Goal: Task Accomplishment & Management: Use online tool/utility

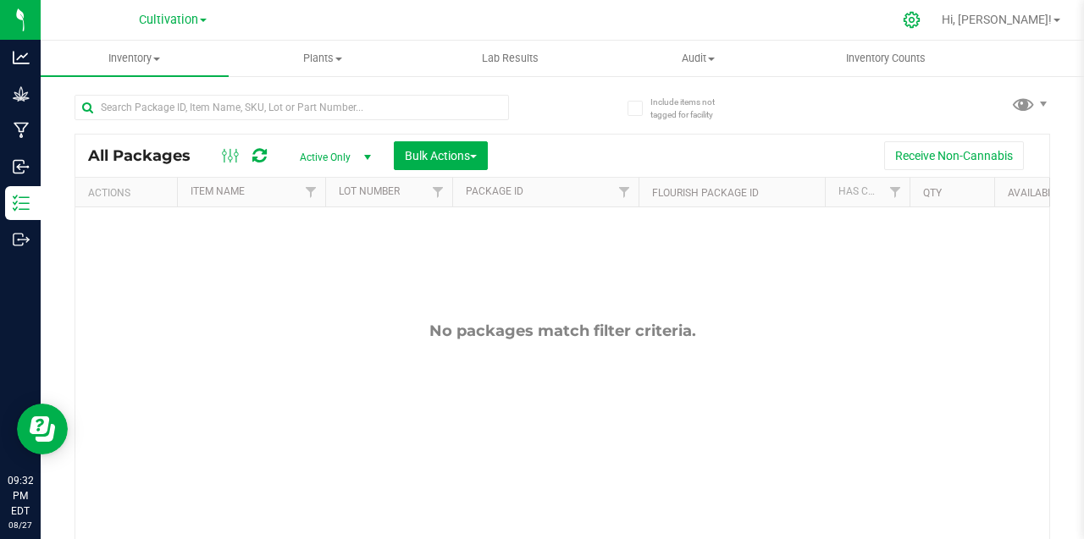
click at [921, 24] on icon at bounding box center [912, 20] width 18 height 18
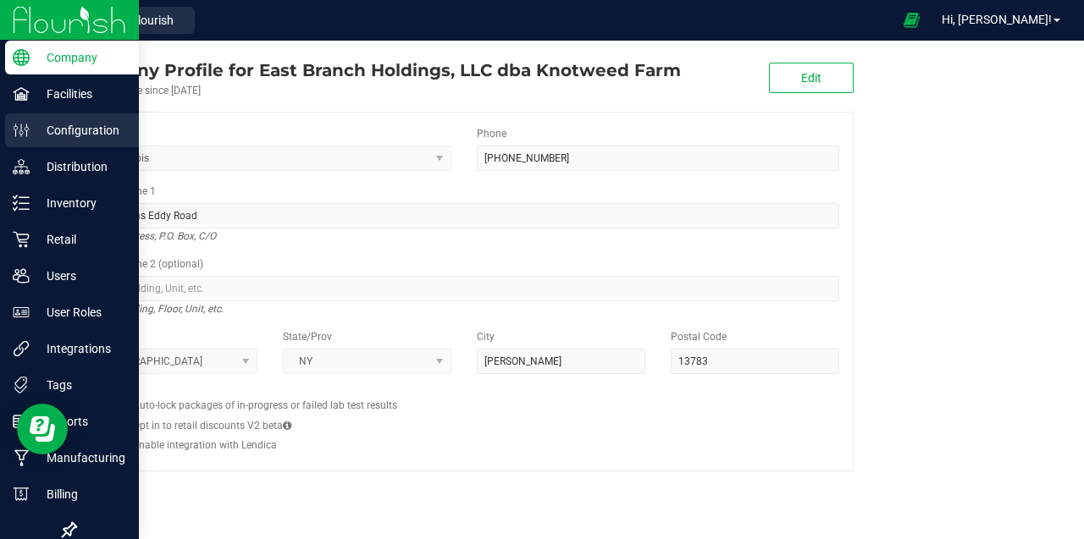
click at [97, 130] on p "Configuration" at bounding box center [81, 130] width 102 height 20
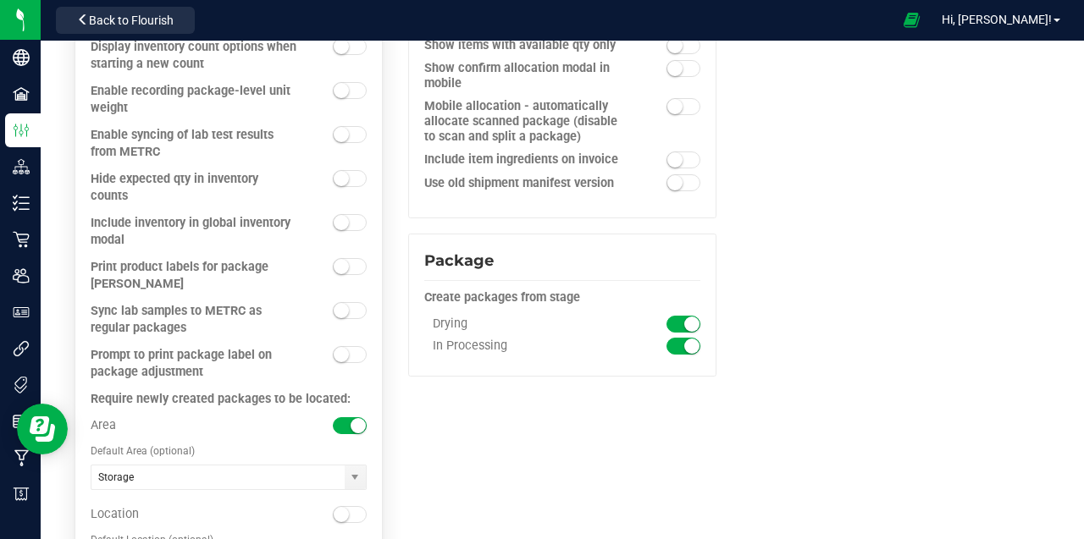
scroll to position [1762, 0]
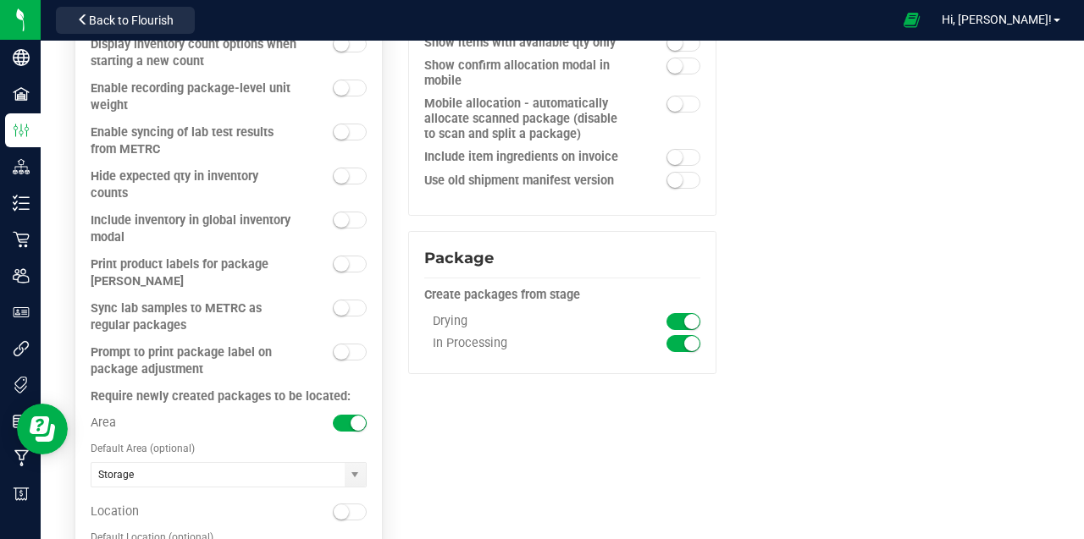
click at [352, 256] on span at bounding box center [350, 264] width 34 height 17
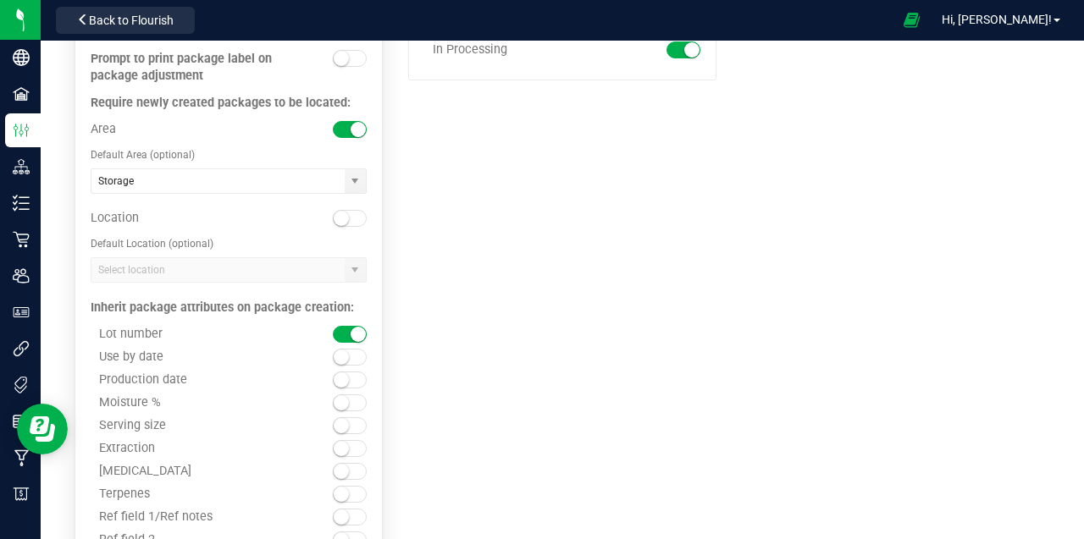
scroll to position [2076, 0]
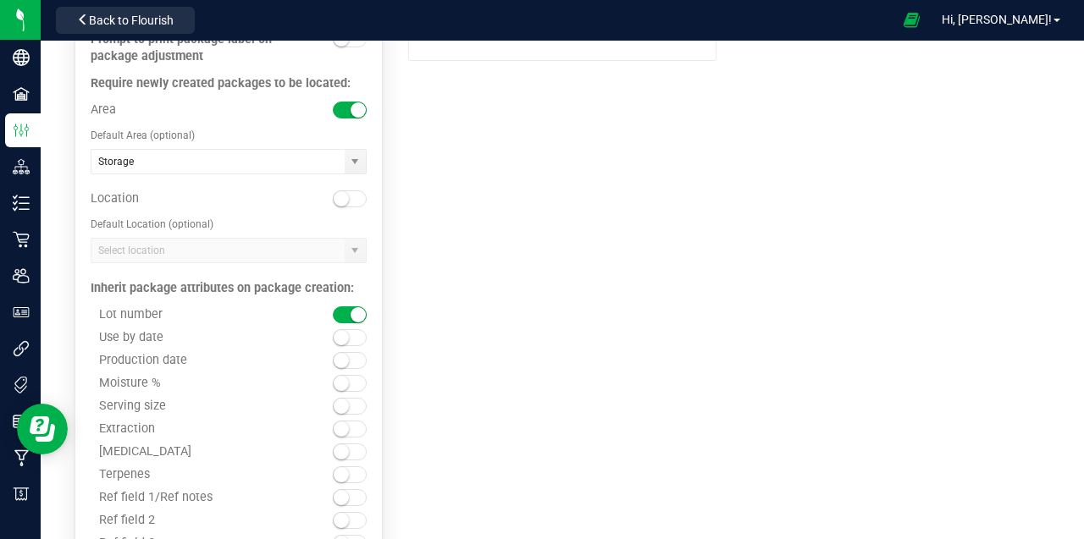
click at [357, 329] on span at bounding box center [350, 337] width 34 height 17
click at [355, 444] on span at bounding box center [350, 452] width 34 height 17
click at [357, 467] on span at bounding box center [350, 475] width 34 height 17
click at [356, 352] on span at bounding box center [350, 360] width 34 height 17
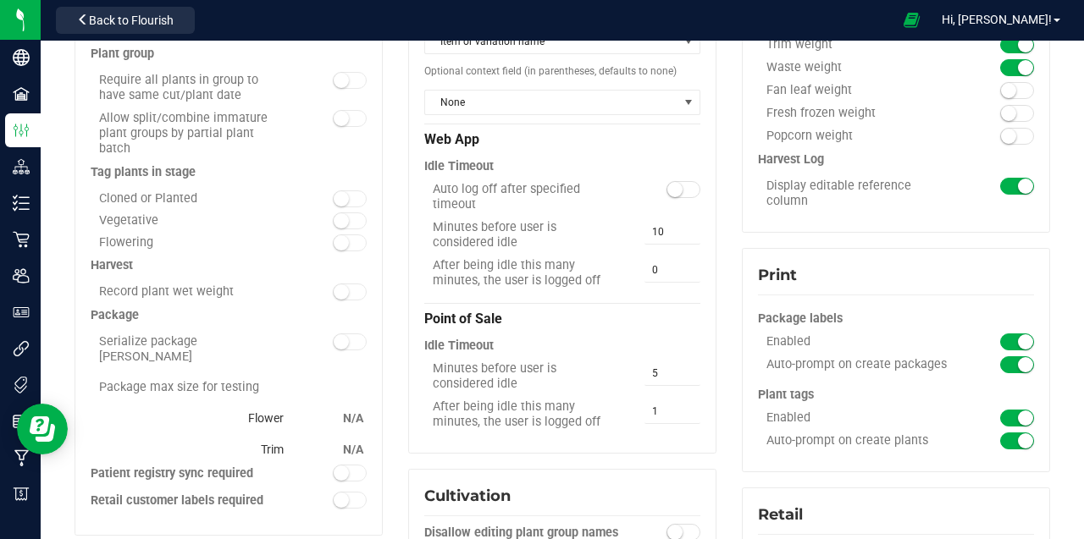
scroll to position [240, 0]
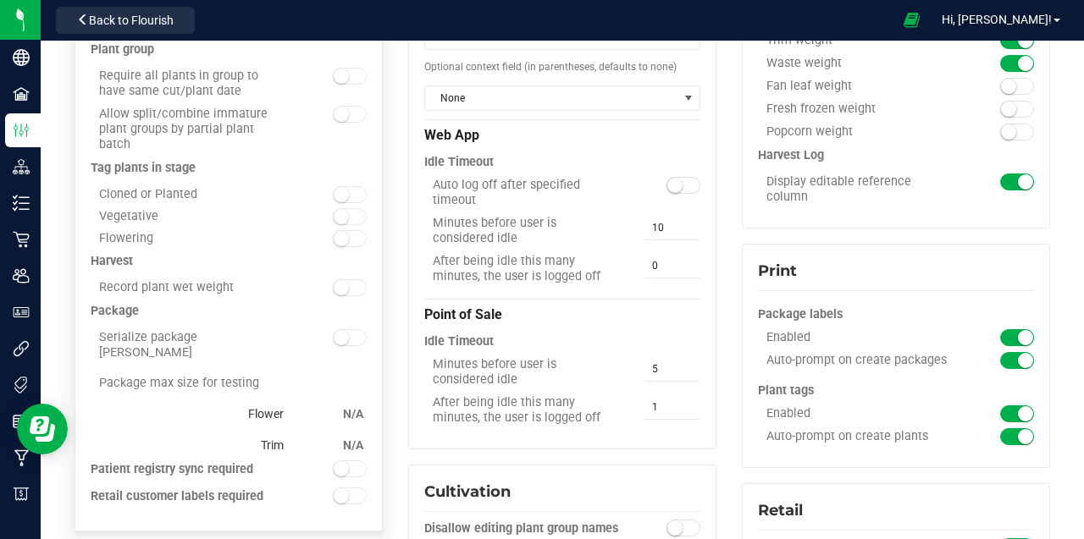
click at [352, 279] on span at bounding box center [350, 287] width 34 height 17
click at [340, 280] on small at bounding box center [341, 287] width 15 height 15
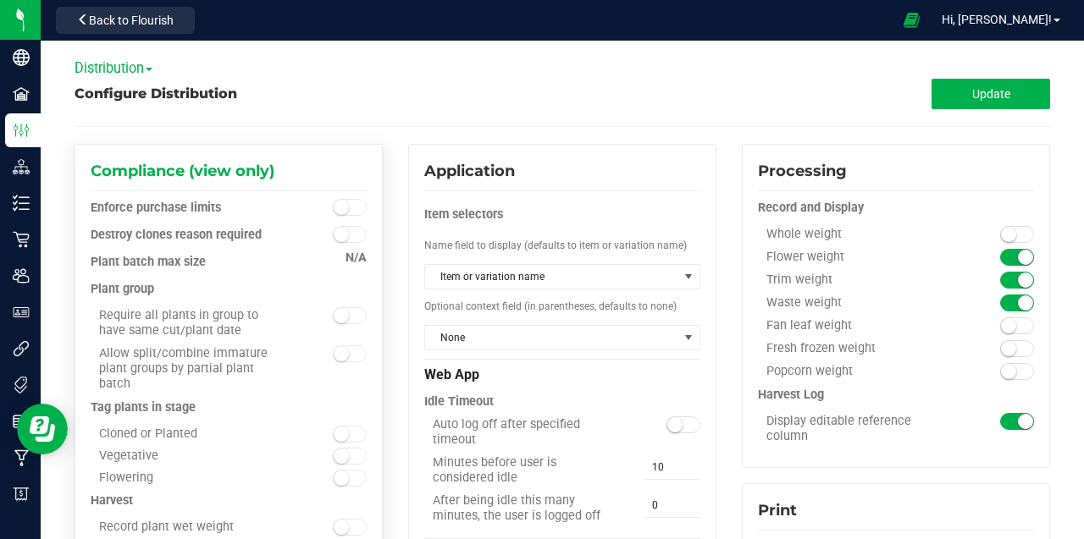
scroll to position [3, 0]
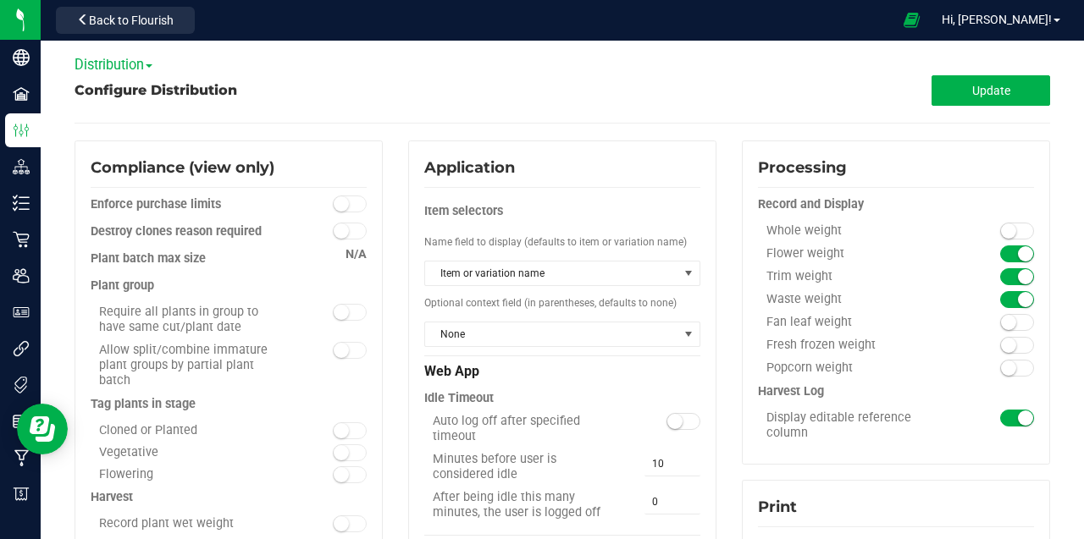
click at [152, 71] on span "Distribution" at bounding box center [114, 65] width 78 height 16
click at [132, 96] on link "Cultivation" at bounding box center [142, 93] width 134 height 22
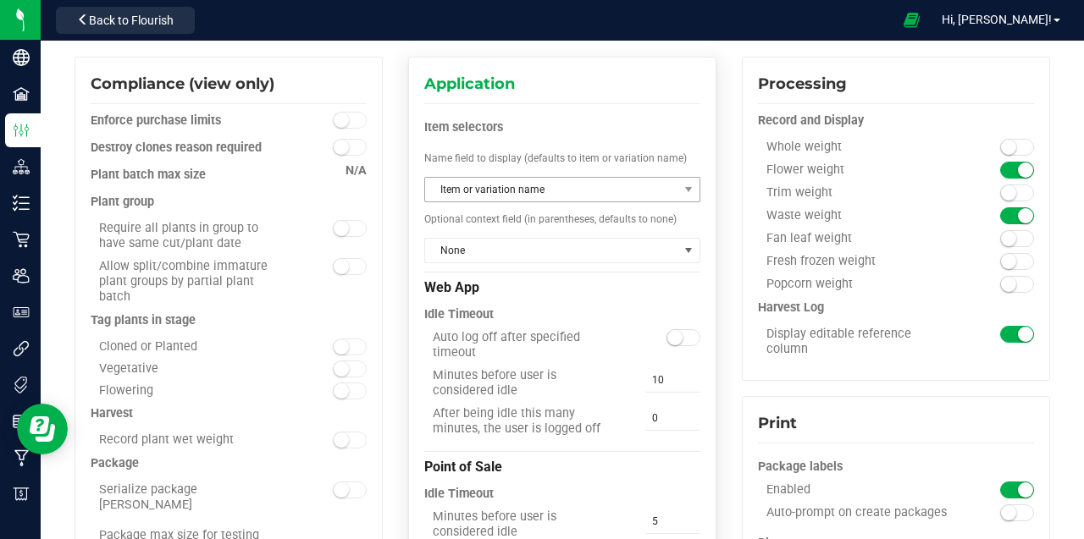
scroll to position [85, 0]
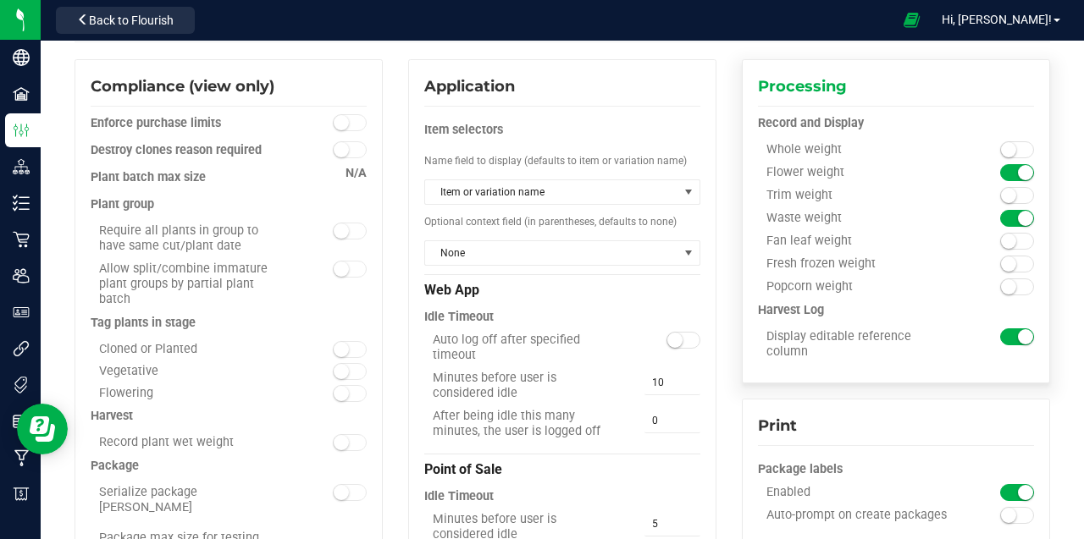
click at [1022, 147] on span at bounding box center [1017, 149] width 34 height 17
click at [1020, 193] on span at bounding box center [1017, 195] width 34 height 17
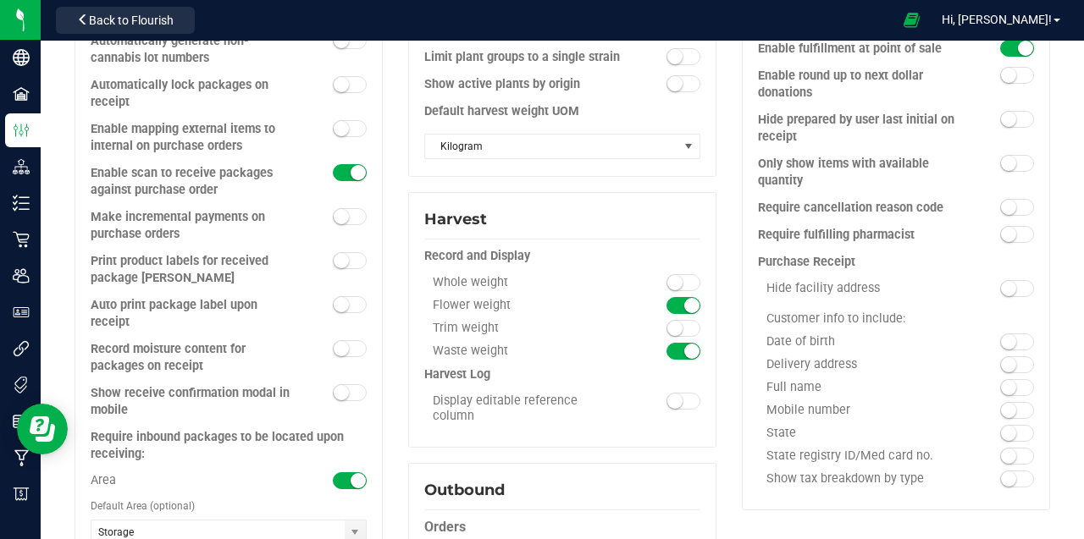
scroll to position [812, 0]
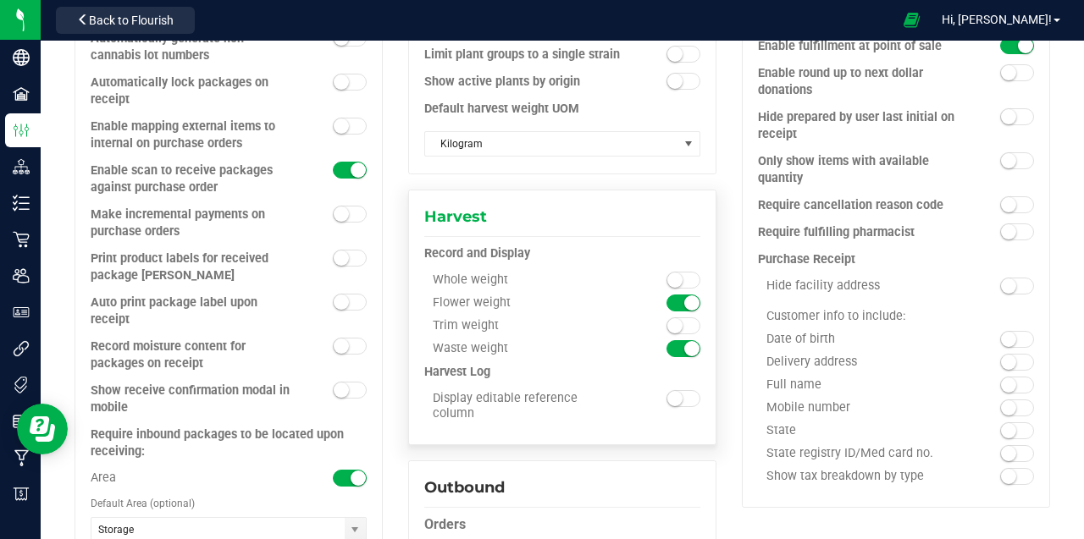
click at [690, 281] on span at bounding box center [684, 280] width 34 height 17
click at [686, 321] on span at bounding box center [684, 326] width 34 height 17
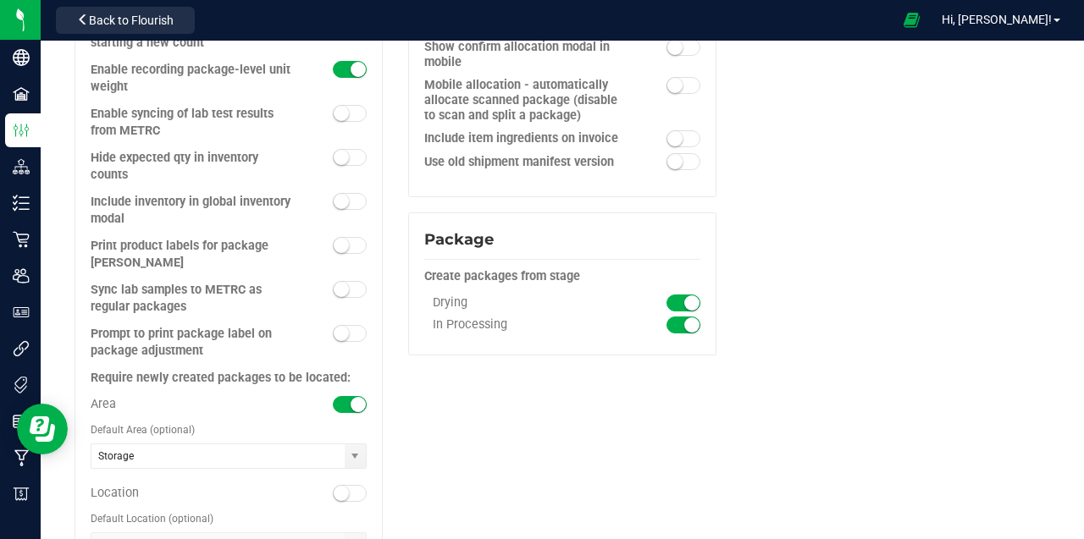
scroll to position [1786, 0]
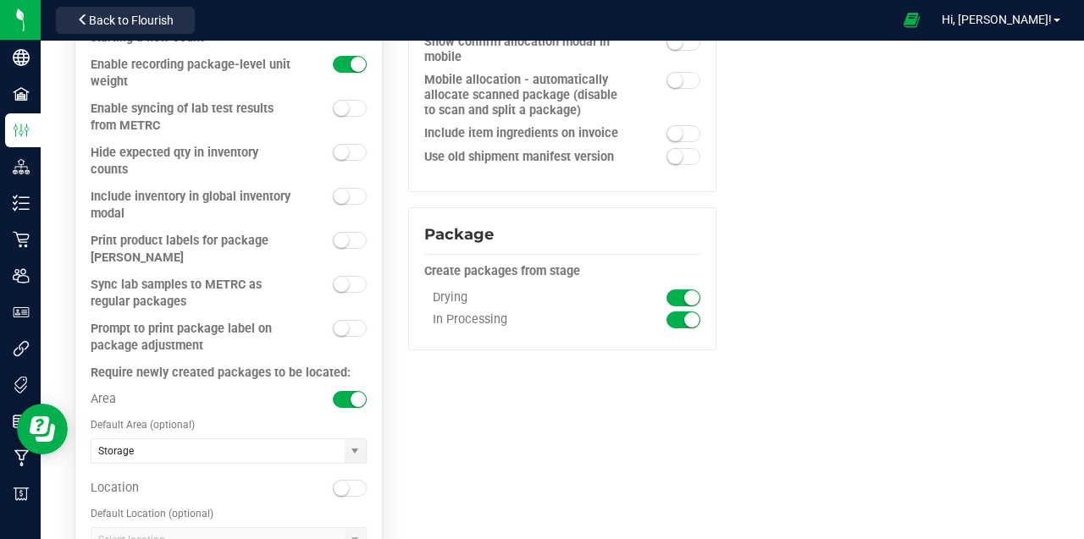
click at [355, 232] on span at bounding box center [350, 240] width 34 height 17
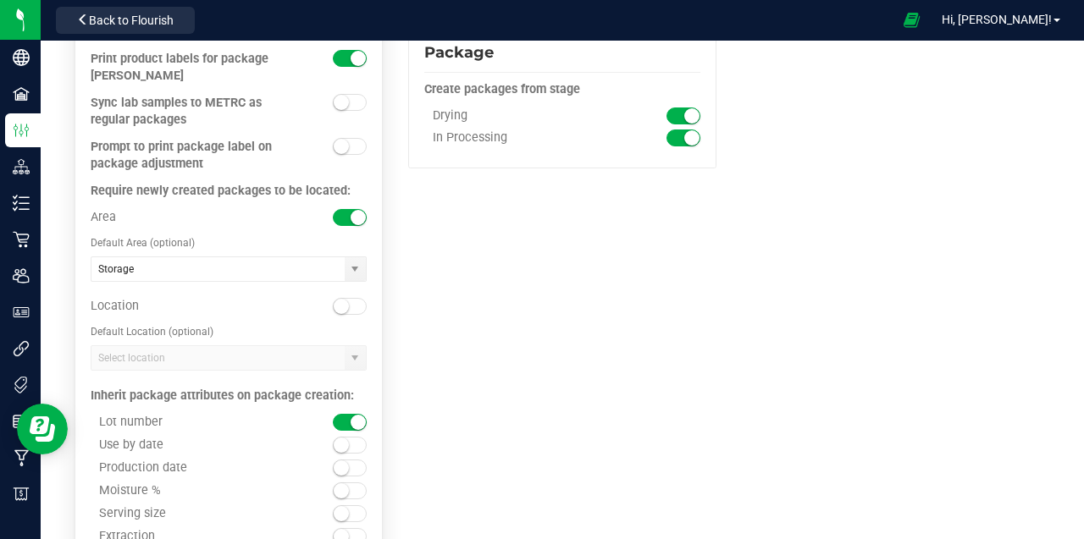
scroll to position [1971, 0]
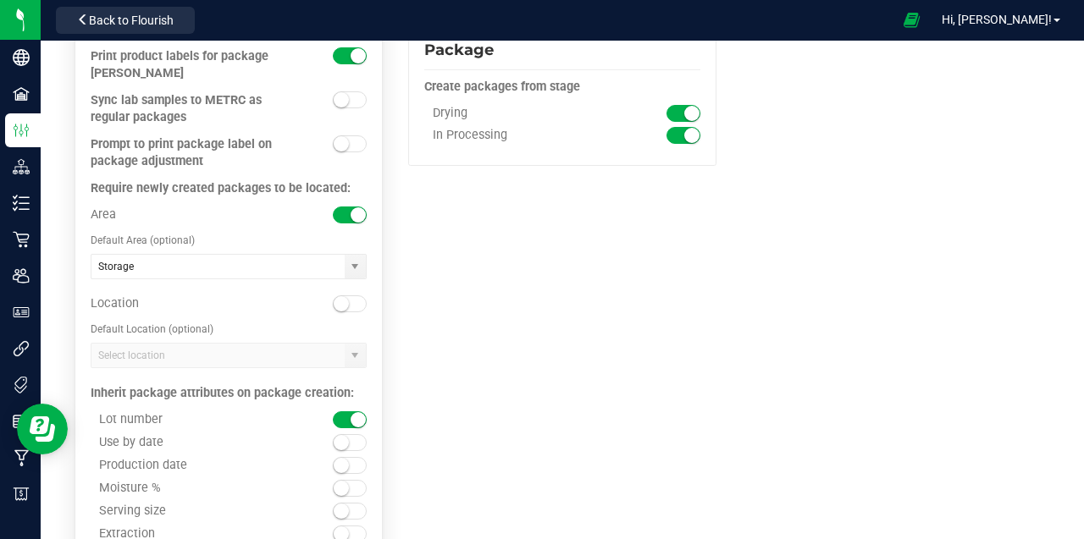
click at [352, 343] on kendo-combobox at bounding box center [229, 355] width 276 height 25
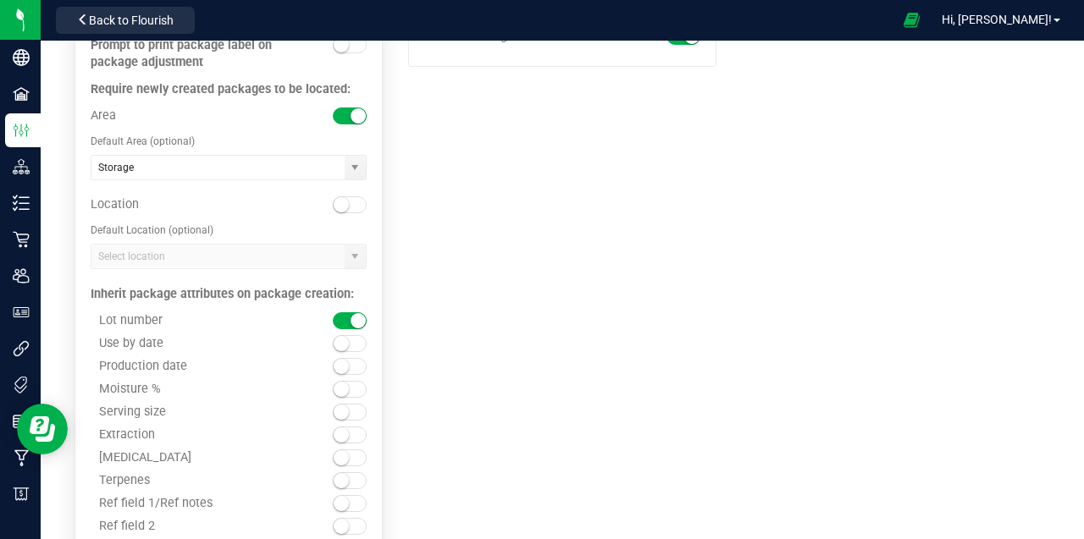
scroll to position [2076, 0]
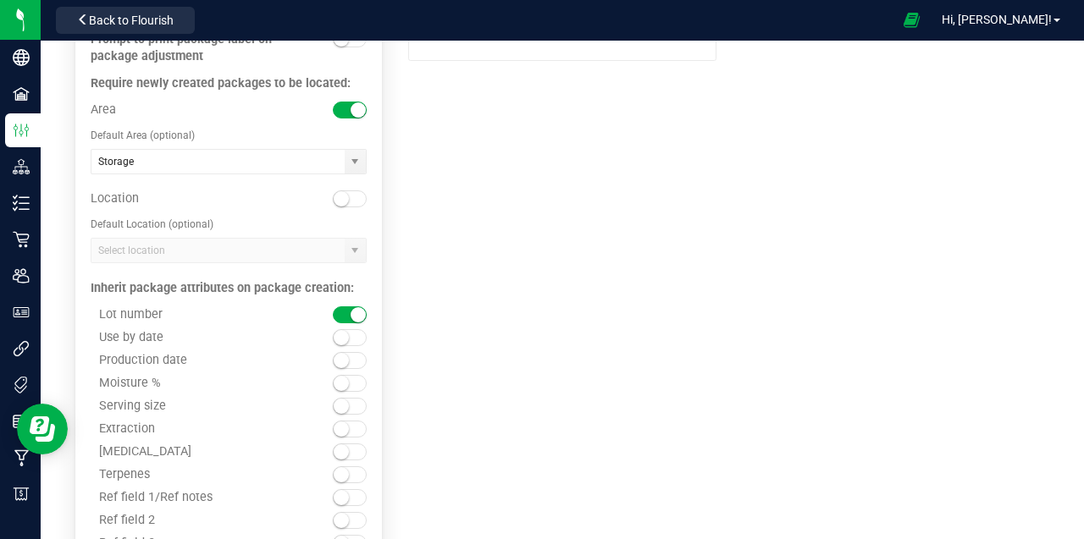
click at [350, 352] on span at bounding box center [350, 360] width 34 height 17
click at [352, 329] on span at bounding box center [350, 337] width 34 height 17
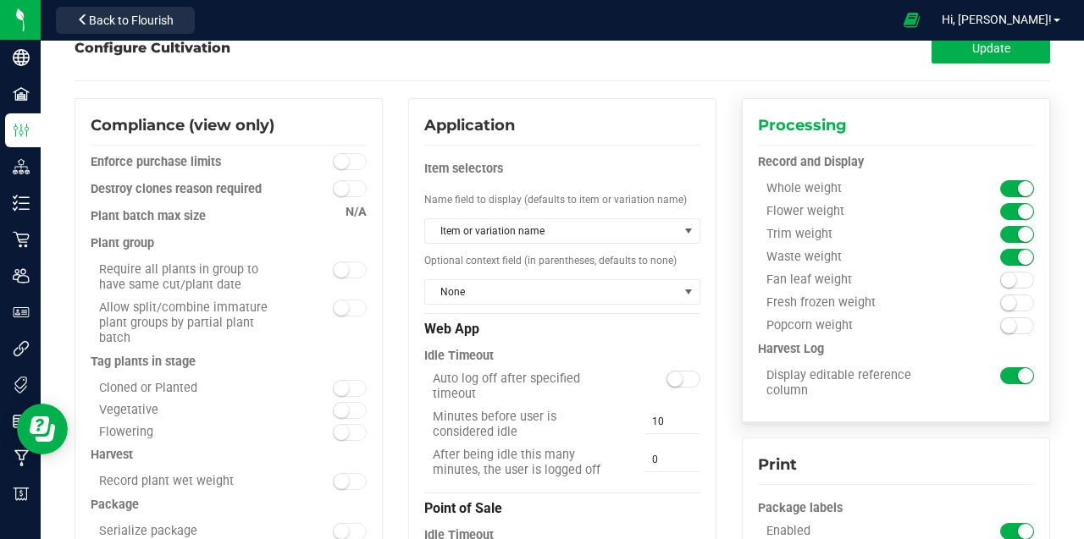
scroll to position [0, 0]
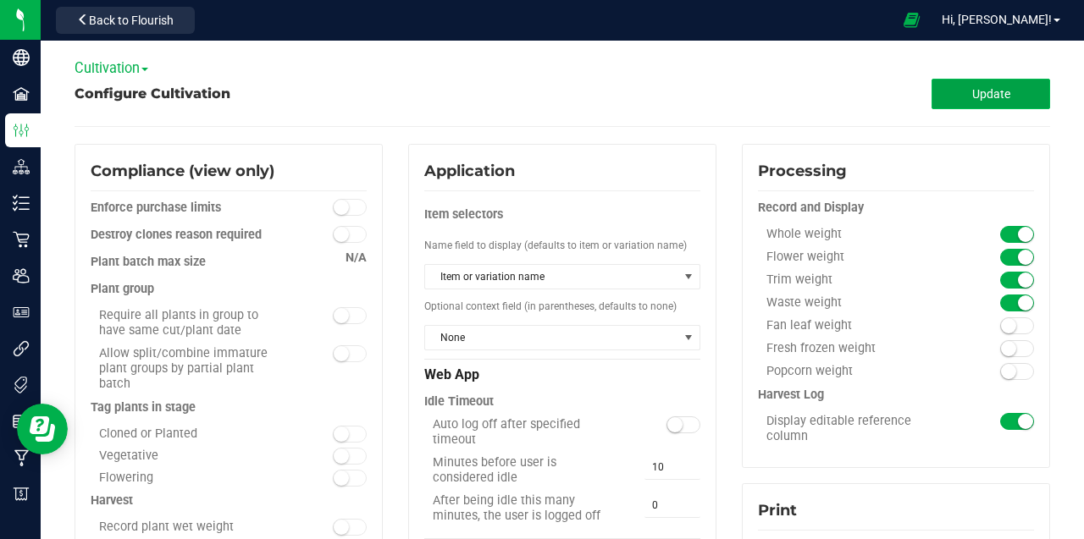
click at [989, 97] on span "Update" at bounding box center [991, 94] width 38 height 14
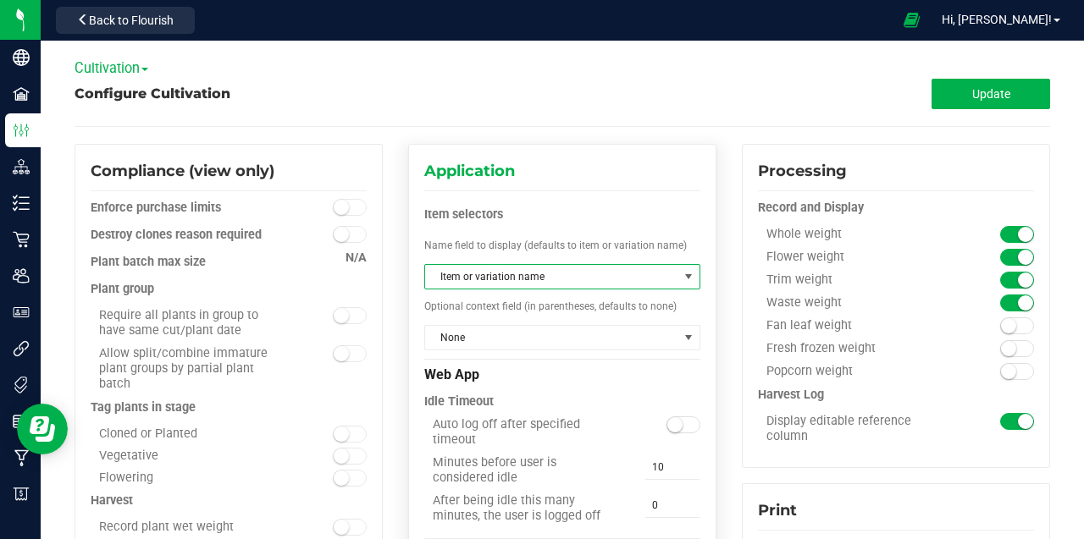
click at [689, 277] on span at bounding box center [689, 277] width 14 height 14
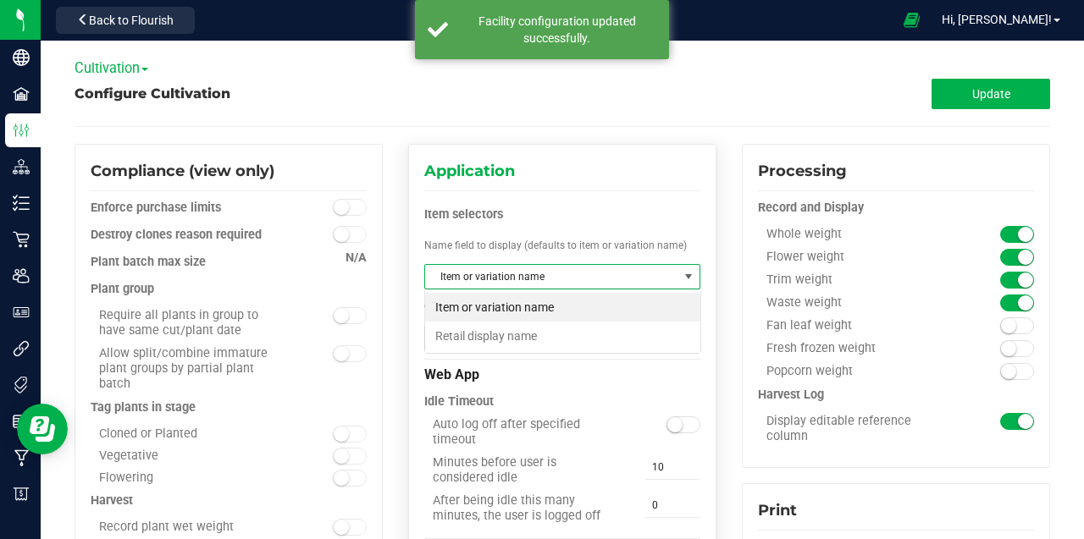
scroll to position [25, 277]
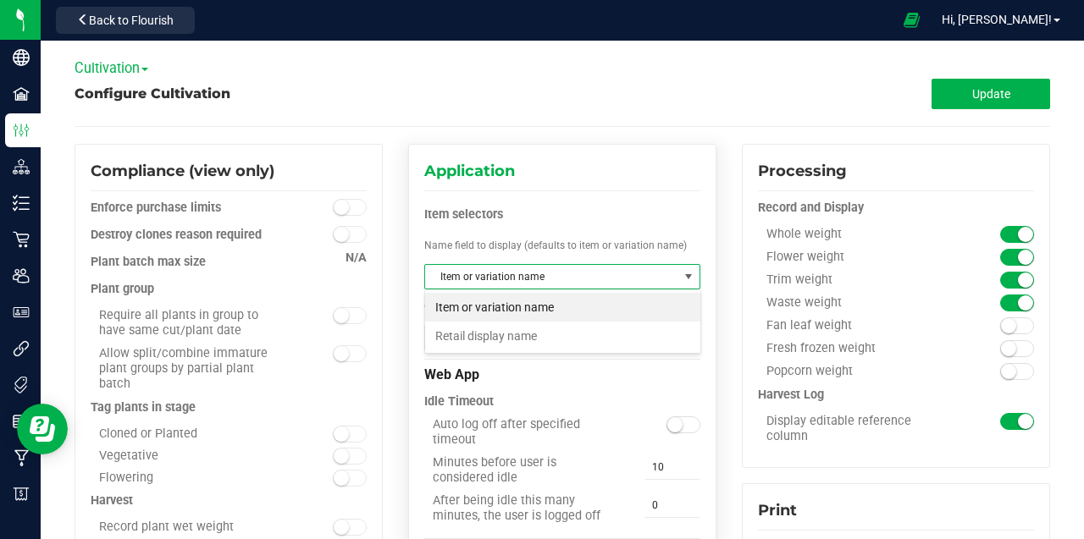
click at [689, 277] on span at bounding box center [689, 277] width 14 height 14
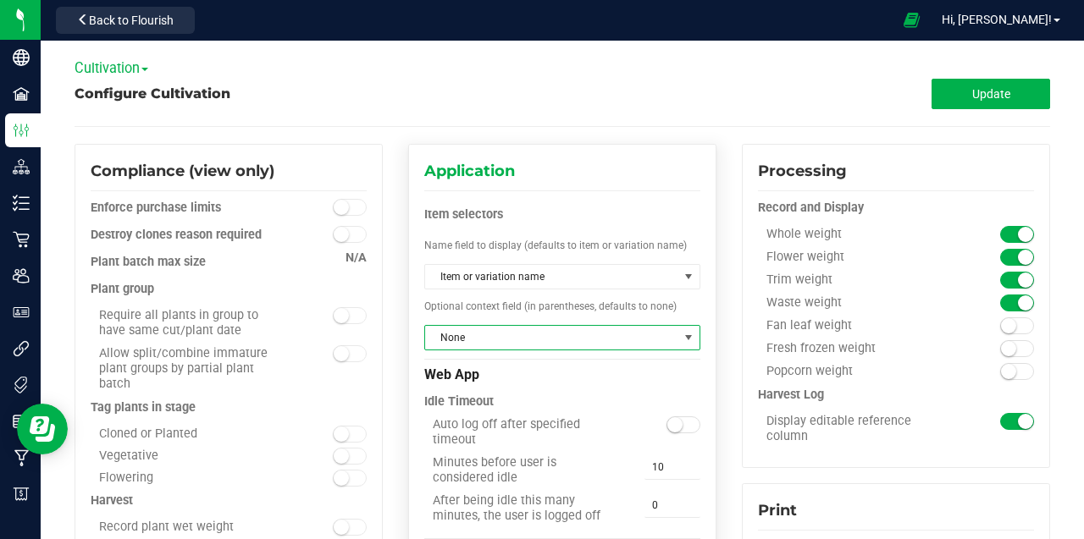
click at [689, 335] on span at bounding box center [689, 338] width 14 height 14
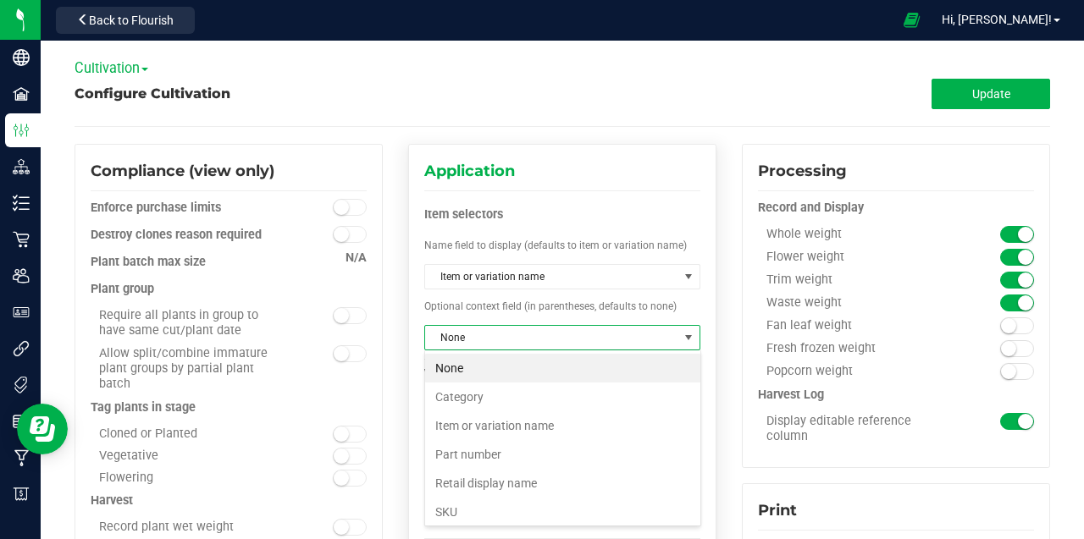
click at [689, 335] on span at bounding box center [689, 338] width 14 height 14
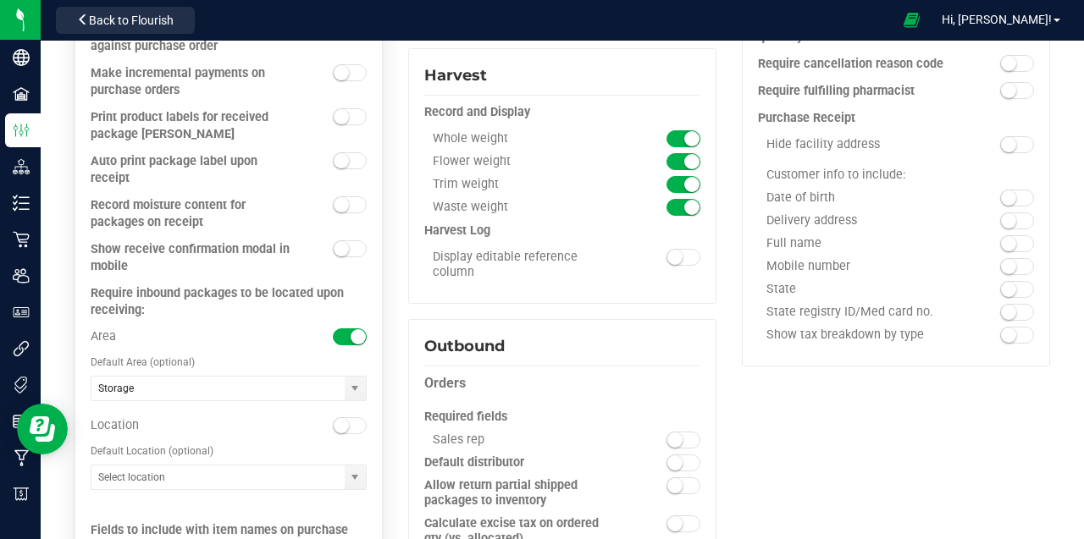
scroll to position [959, 0]
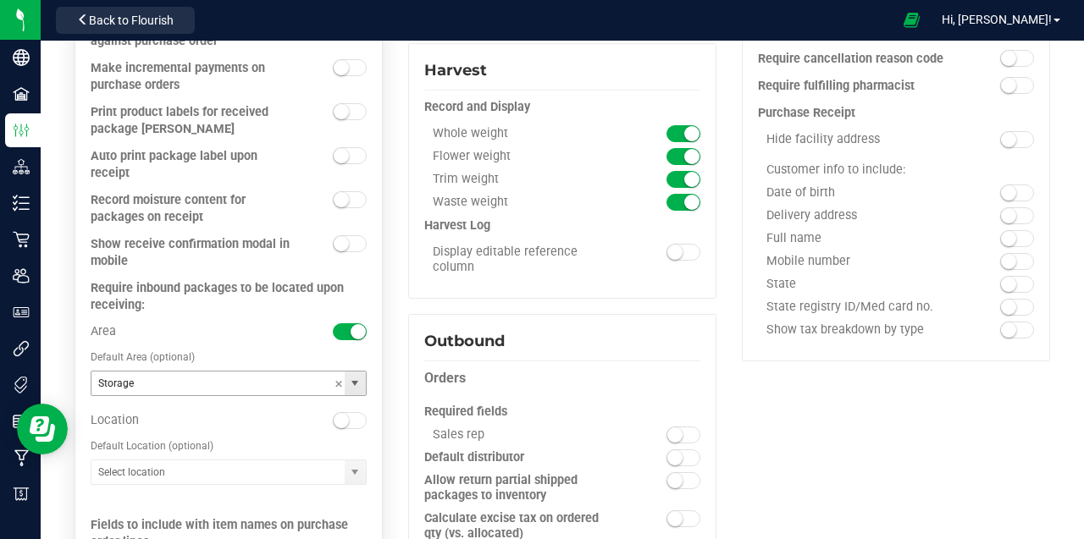
click at [357, 377] on span at bounding box center [355, 384] width 14 height 14
click at [358, 377] on span at bounding box center [355, 384] width 14 height 14
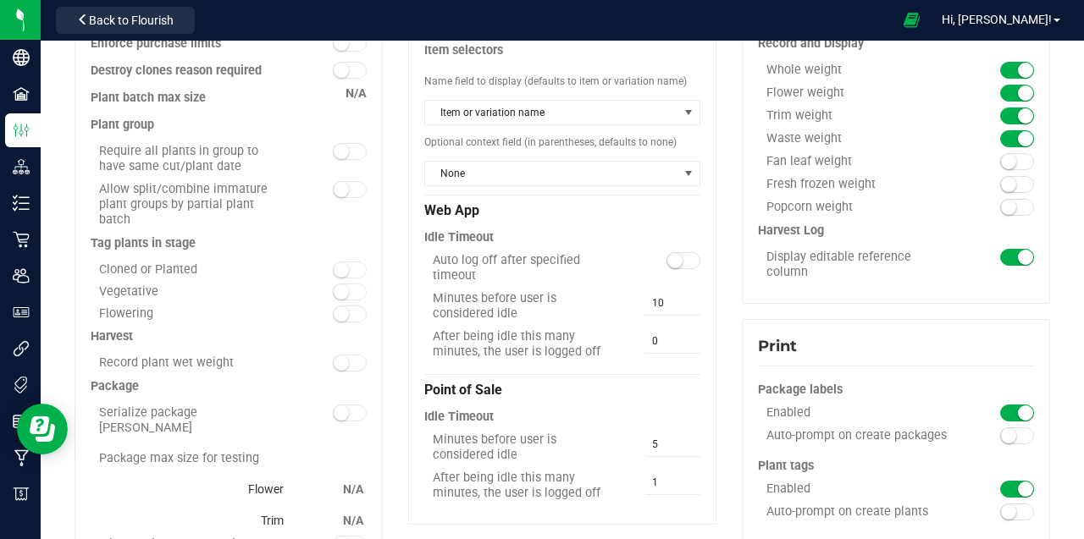
scroll to position [0, 0]
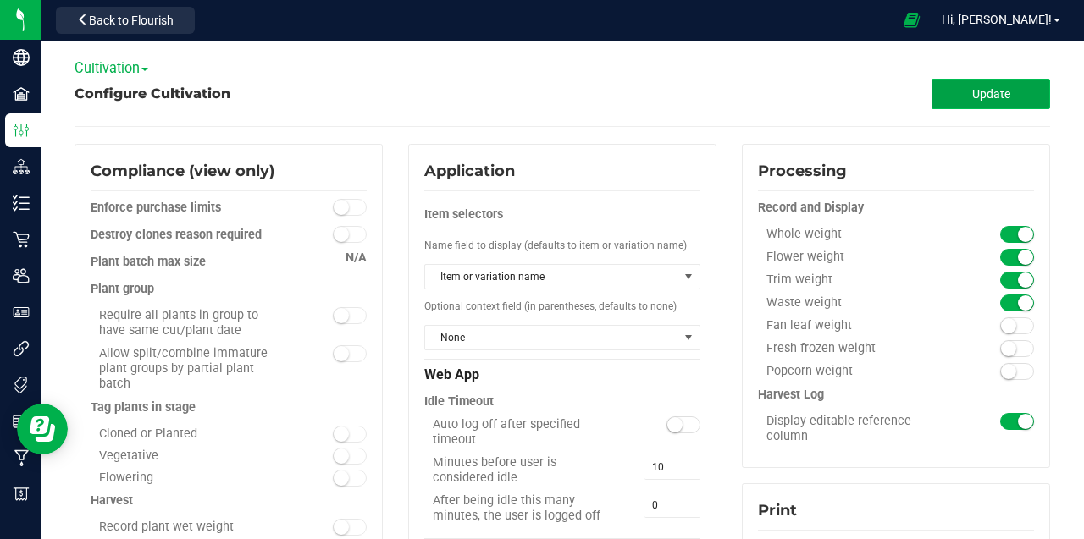
click at [984, 99] on span "Update" at bounding box center [991, 94] width 38 height 14
click at [140, 69] on span "Cultivation" at bounding box center [112, 68] width 74 height 16
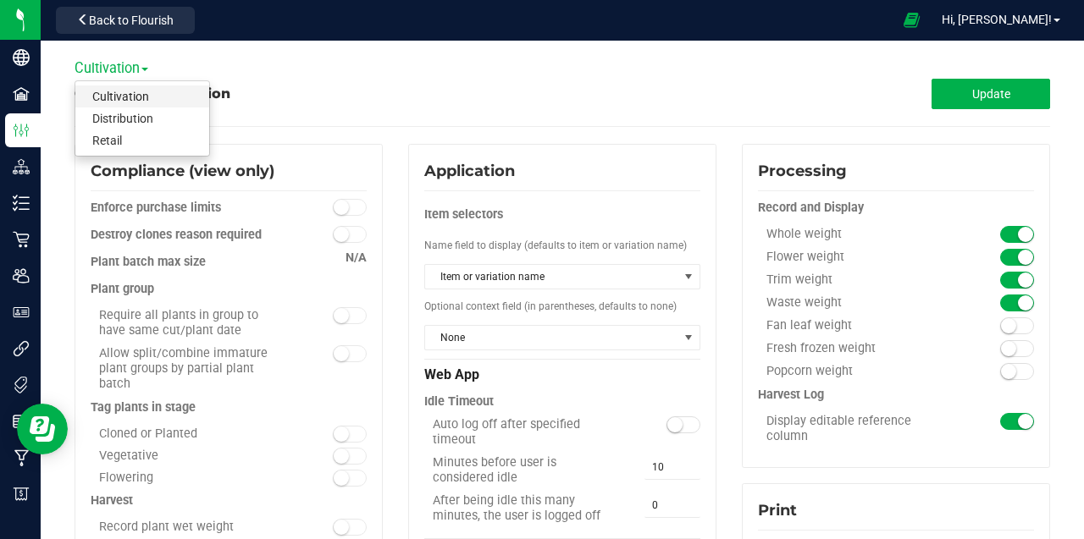
click at [136, 97] on link "Cultivation" at bounding box center [142, 97] width 134 height 22
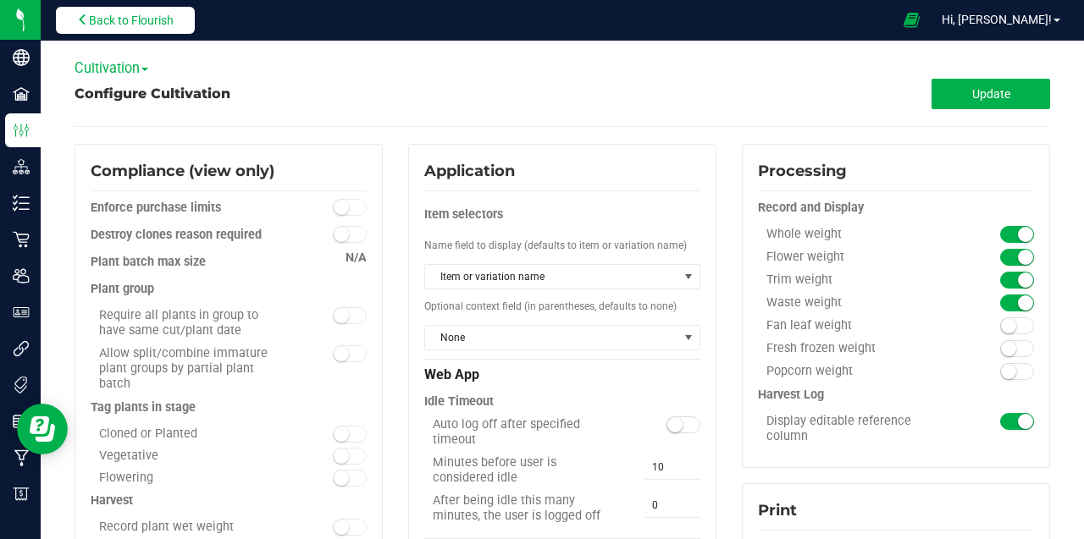
click at [138, 24] on span "Back to Flourish" at bounding box center [131, 21] width 85 height 14
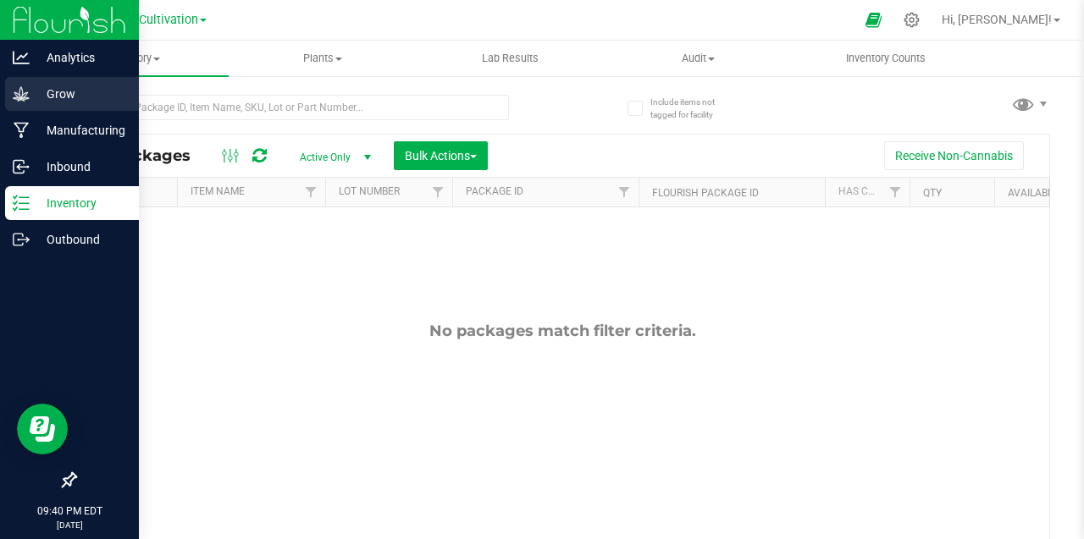
click at [29, 97] on icon at bounding box center [21, 94] width 17 height 17
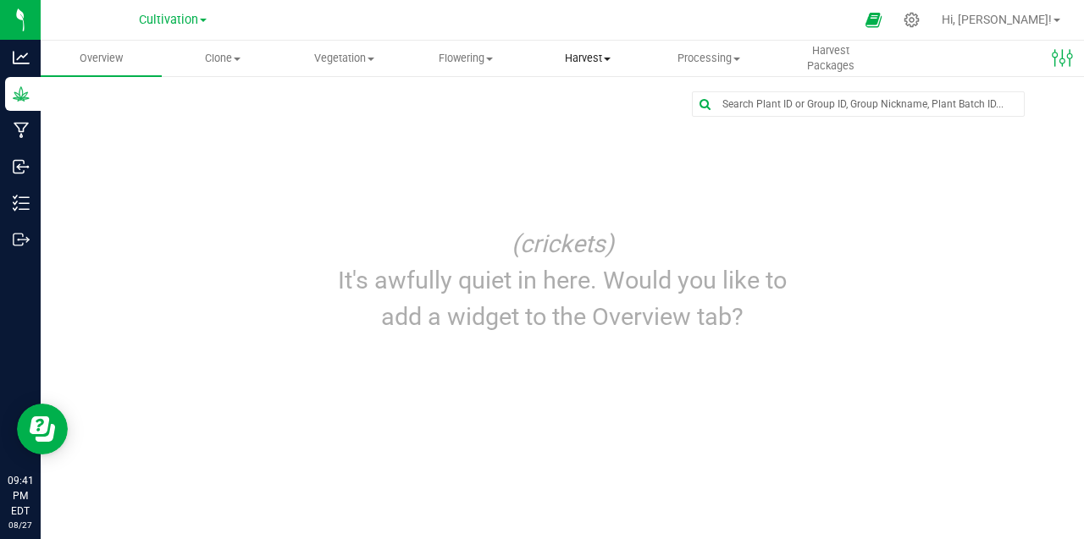
click at [606, 56] on span "Harvest" at bounding box center [587, 58] width 119 height 15
click at [588, 100] on span "Harvests" at bounding box center [574, 102] width 94 height 14
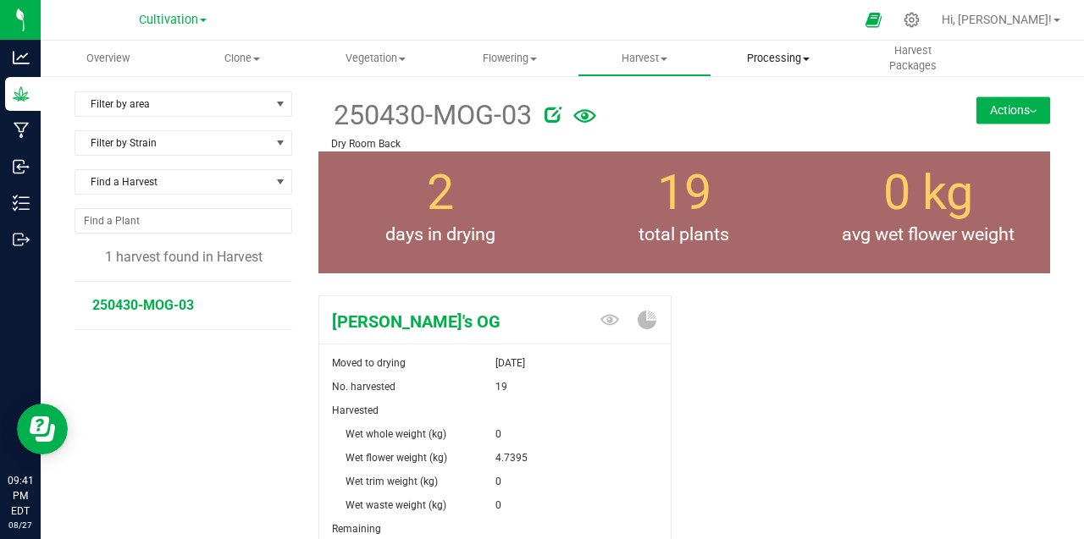
click at [807, 58] on span at bounding box center [806, 59] width 7 height 3
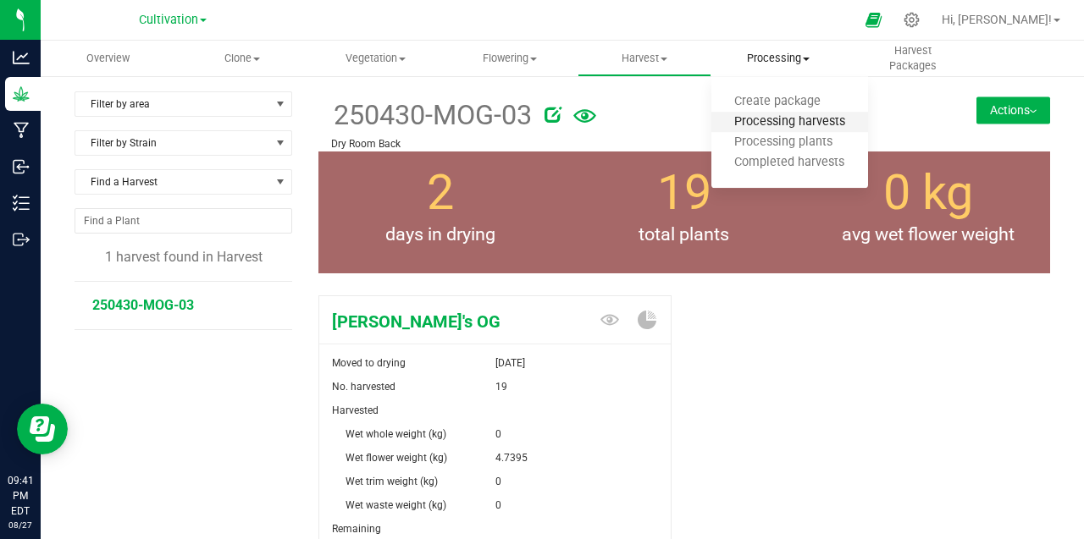
click at [784, 119] on span "Processing harvests" at bounding box center [789, 122] width 157 height 14
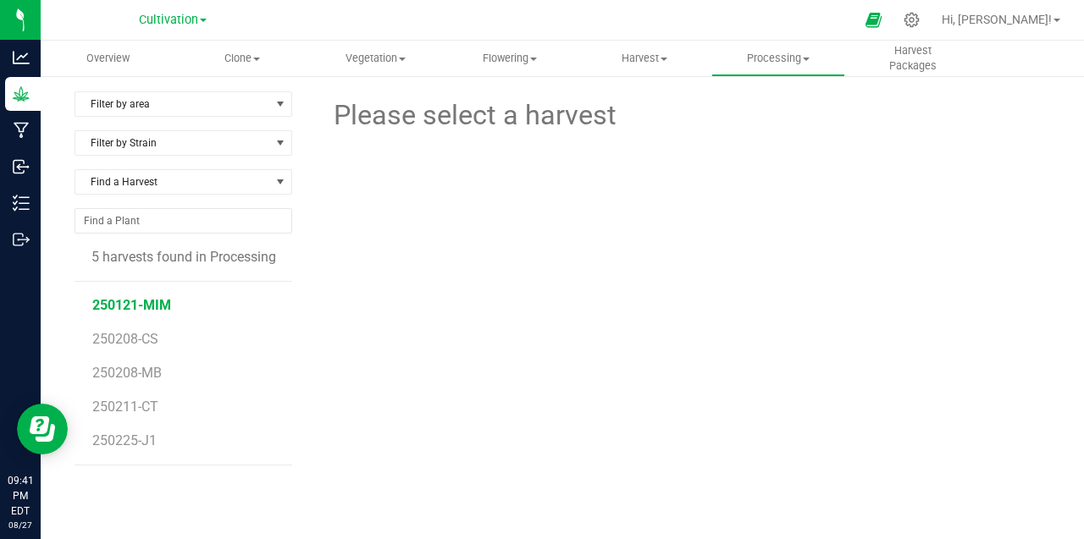
click at [124, 309] on span "250121-MIM" at bounding box center [131, 305] width 79 height 16
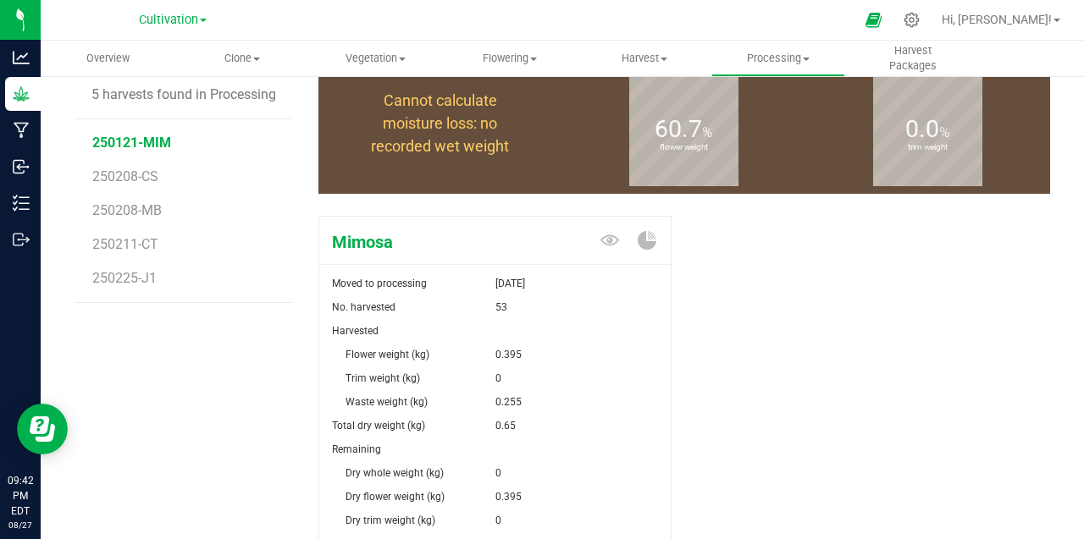
scroll to position [168, 0]
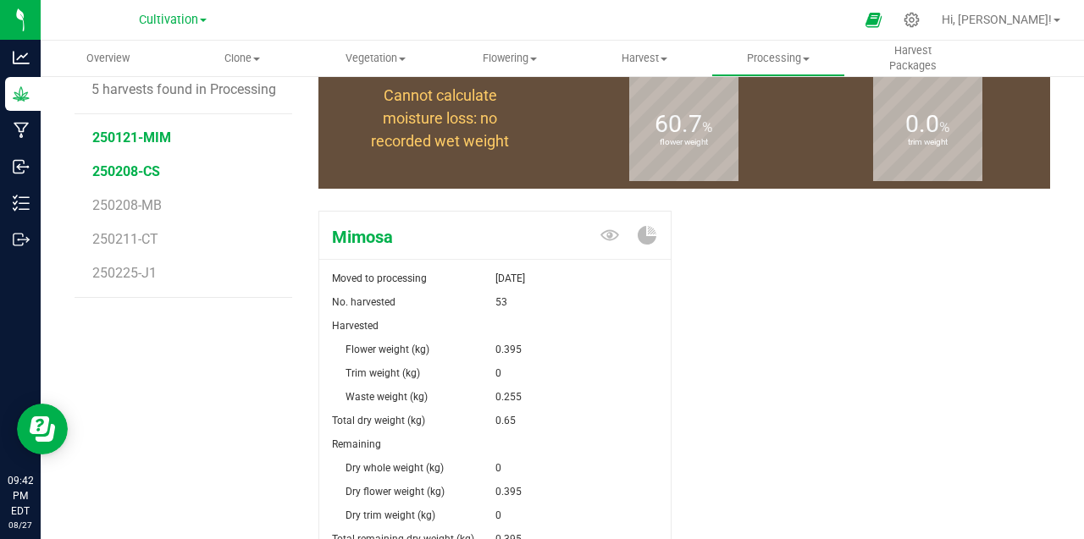
click at [136, 172] on span "250208-CS" at bounding box center [126, 171] width 68 height 16
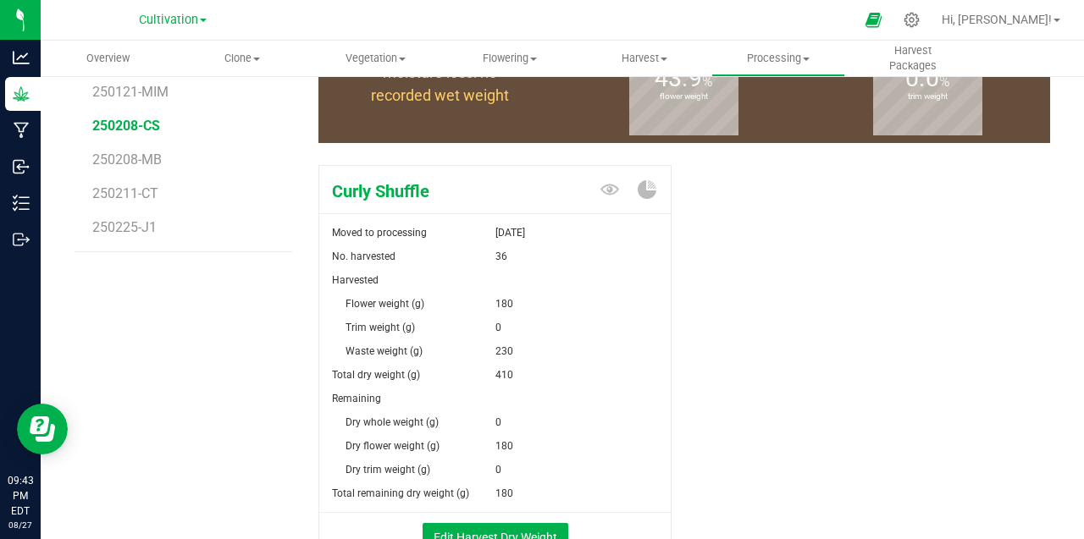
scroll to position [213, 0]
click at [119, 191] on span "250211-CT" at bounding box center [126, 193] width 68 height 16
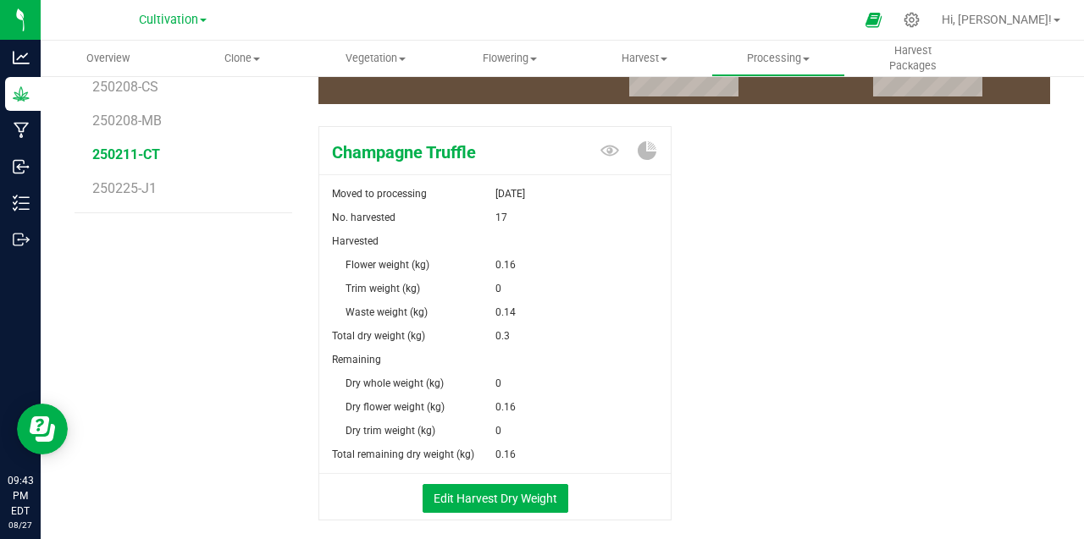
scroll to position [246, 0]
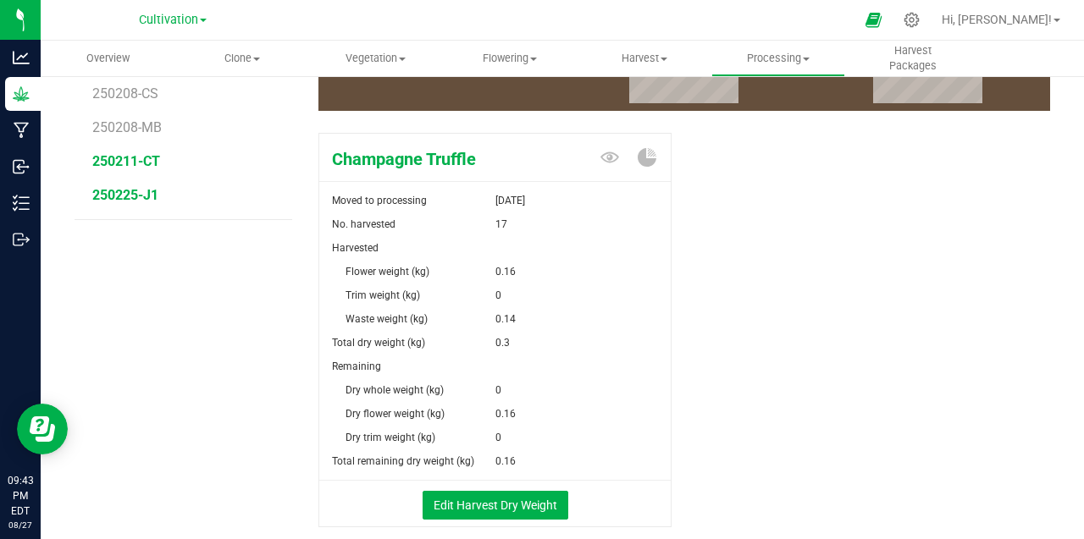
click at [128, 189] on span "250225-J1" at bounding box center [125, 195] width 66 height 16
